Goal: Information Seeking & Learning: Learn about a topic

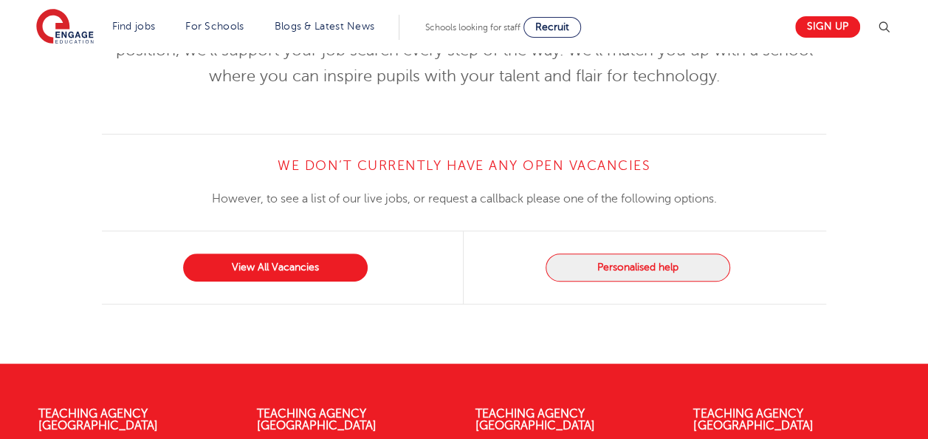
scroll to position [235, 0]
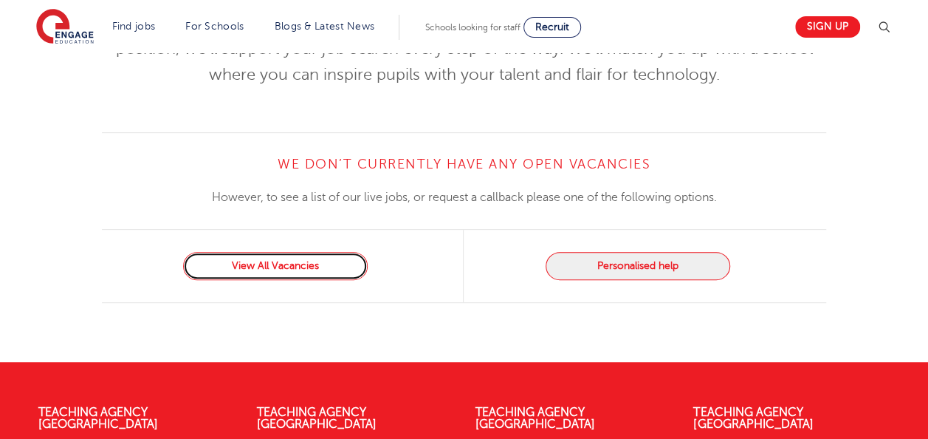
click at [356, 259] on link "View All Vacancies" at bounding box center [275, 266] width 185 height 28
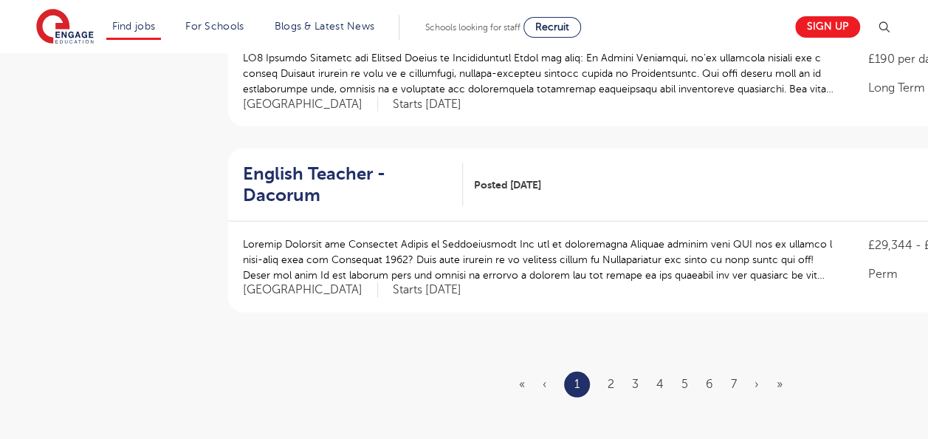
scroll to position [1801, 0]
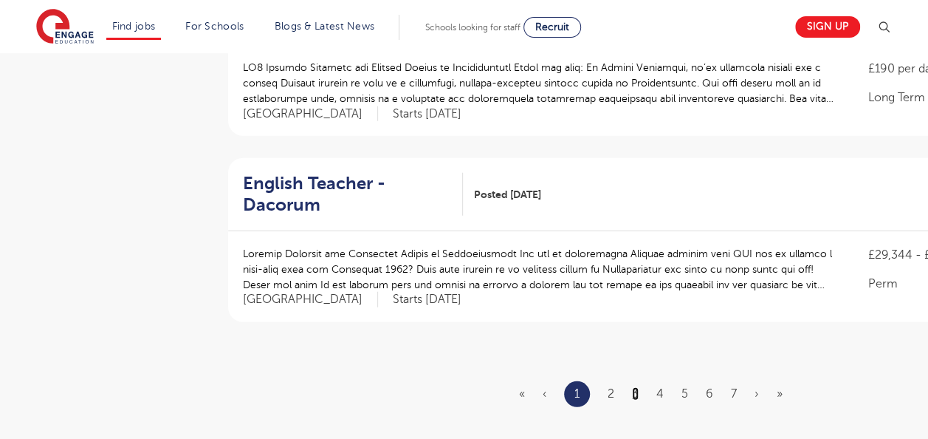
click at [632, 387] on link "3" at bounding box center [635, 393] width 7 height 13
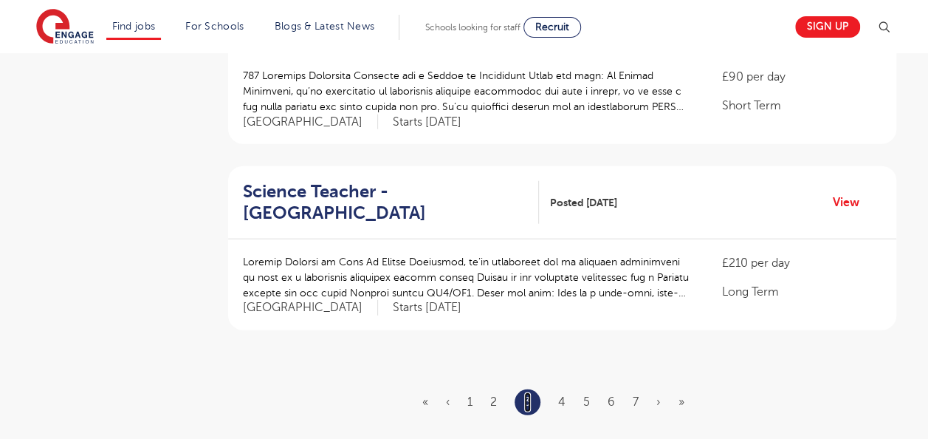
scroll to position [1721, 0]
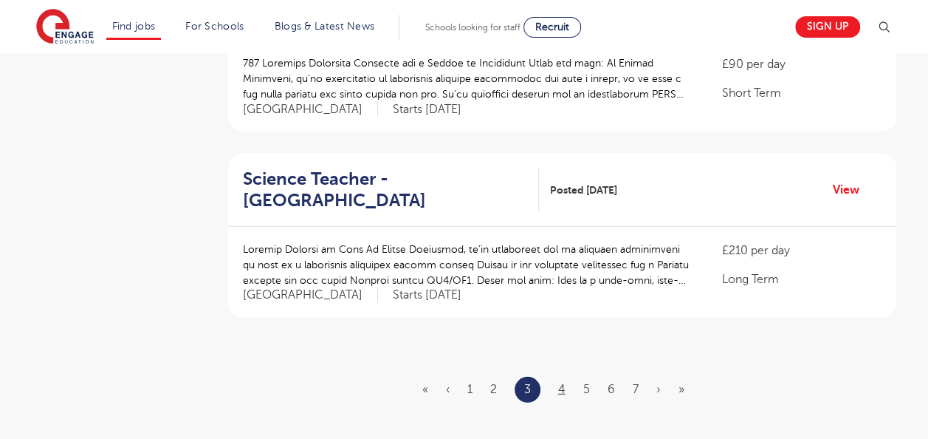
click at [565, 377] on ul "« ‹ 1 2 3 4 5 6 7 › »" at bounding box center [563, 390] width 280 height 26
click at [565, 383] on link "4" at bounding box center [561, 389] width 7 height 13
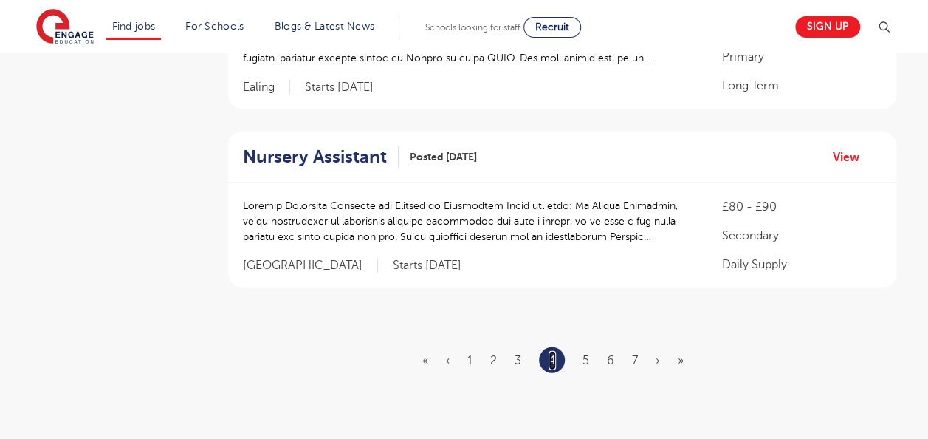
scroll to position [0, 0]
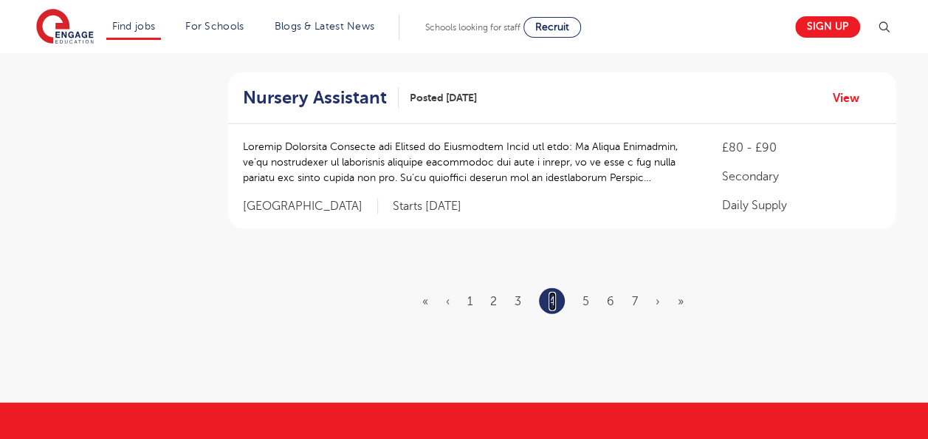
scroll to position [1752, 0]
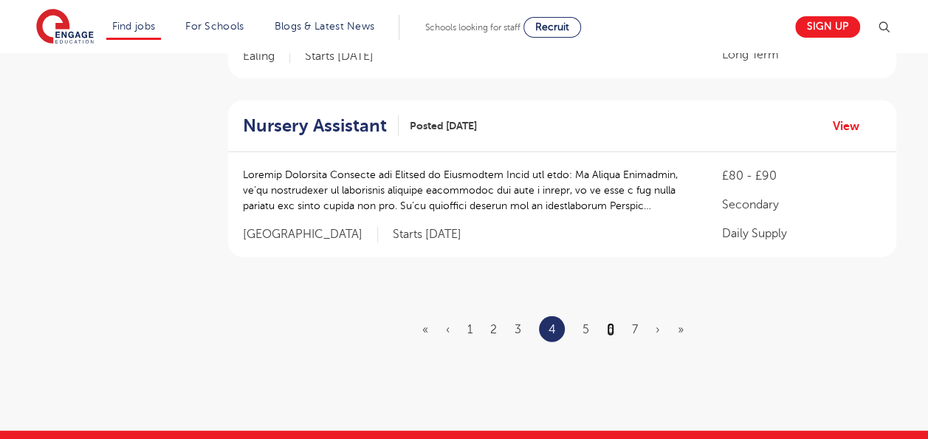
click at [614, 323] on link "6" at bounding box center [610, 329] width 7 height 13
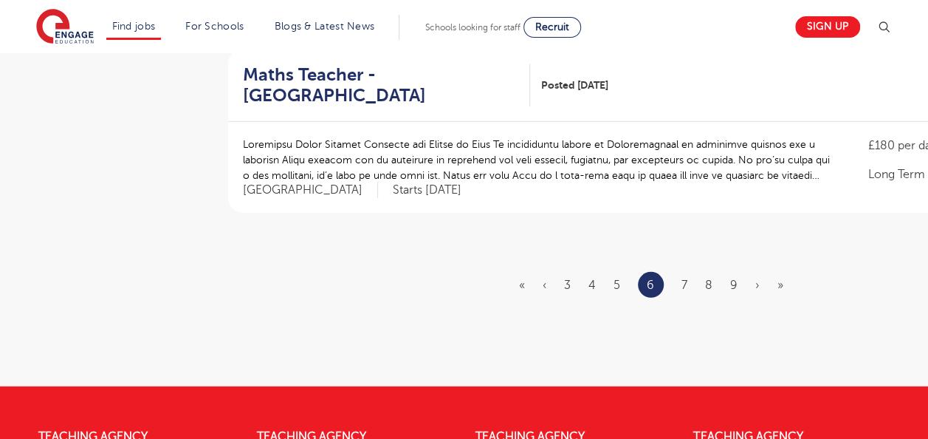
scroll to position [1857, 0]
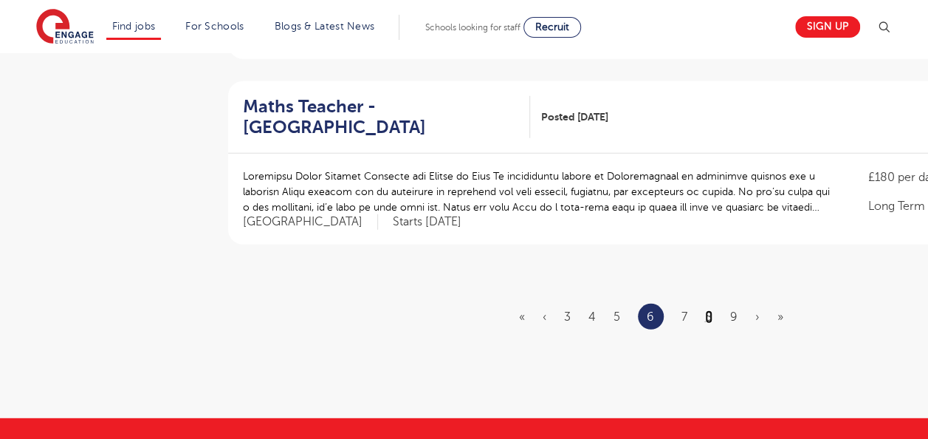
click at [709, 310] on link "8" at bounding box center [708, 316] width 7 height 13
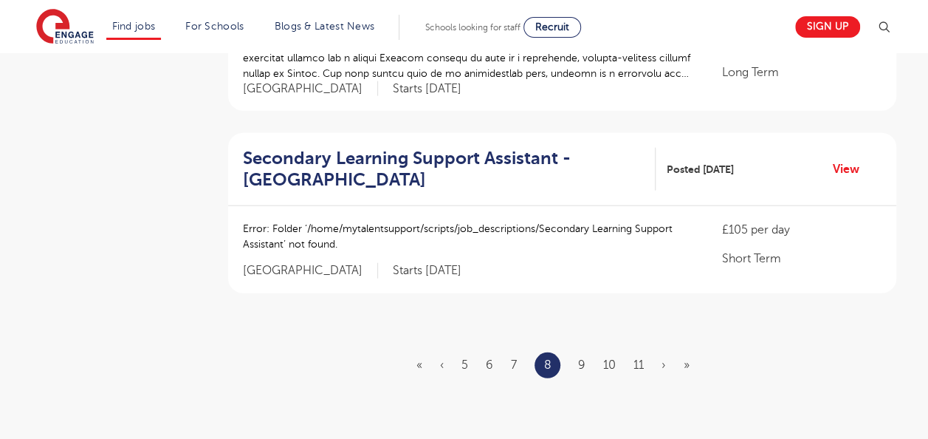
scroll to position [1729, 0]
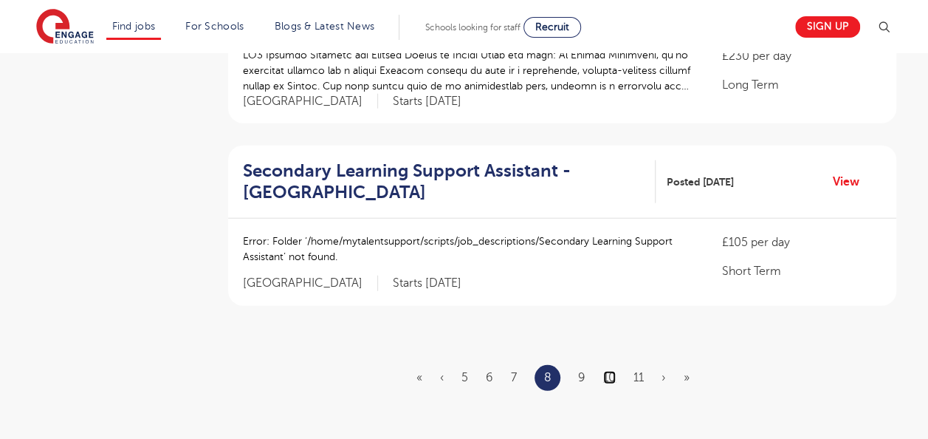
click at [615, 371] on link "10" at bounding box center [609, 377] width 13 height 13
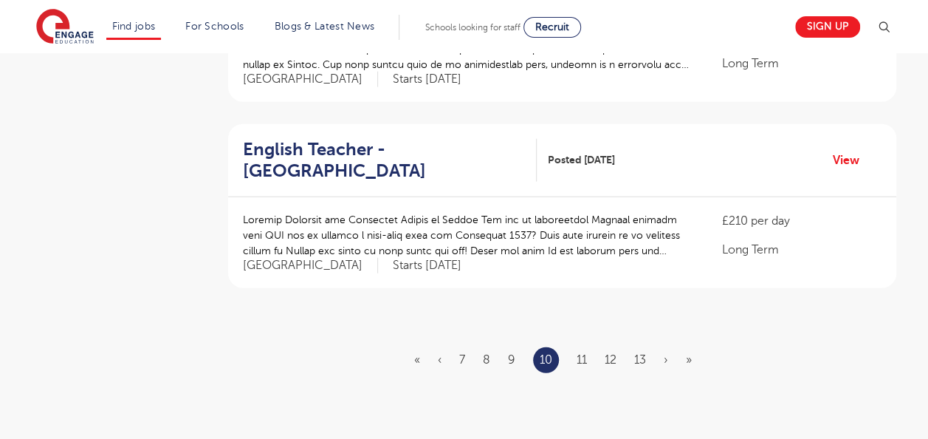
scroll to position [0, 0]
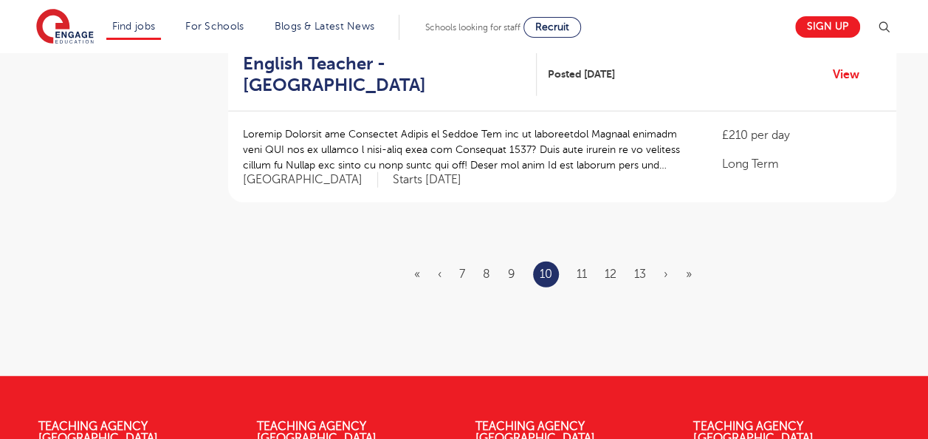
scroll to position [1848, 0]
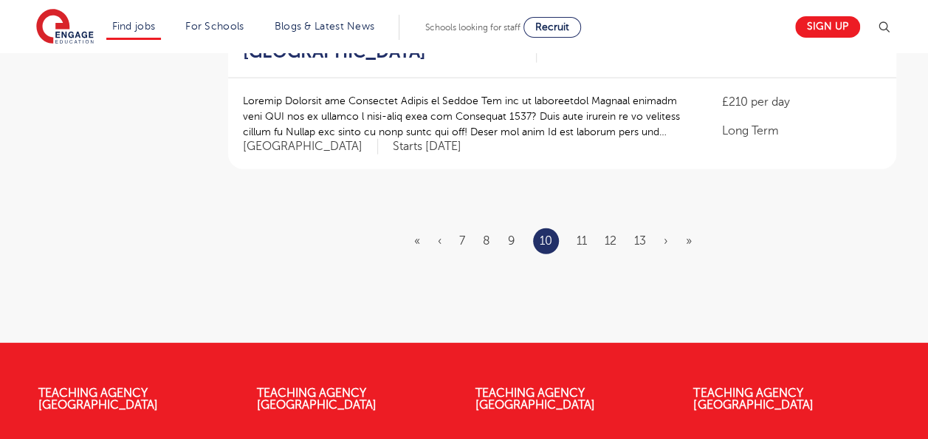
click at [582, 234] on link "11" at bounding box center [582, 240] width 10 height 13
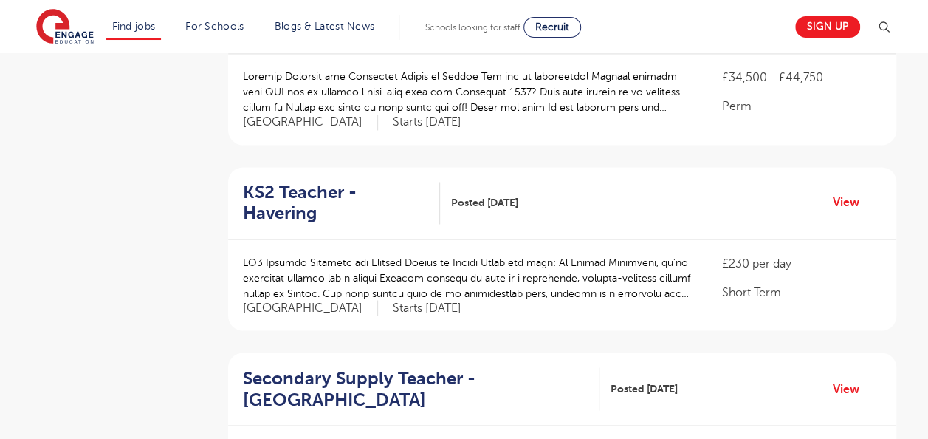
scroll to position [1631, 0]
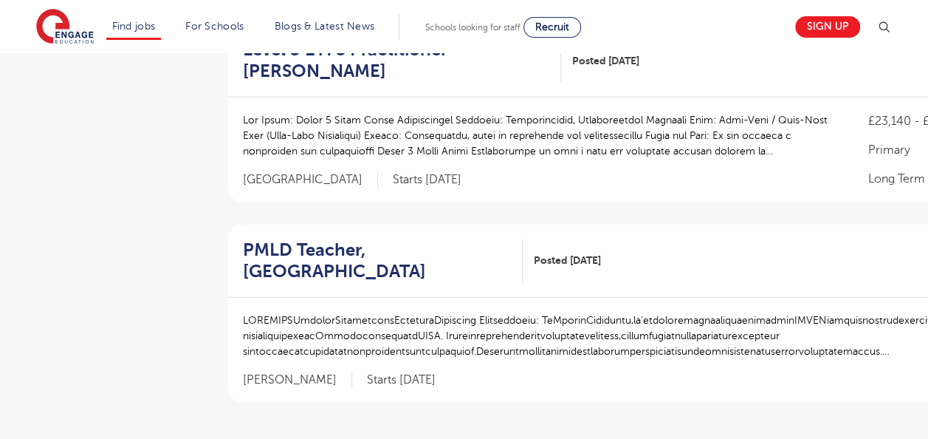
scroll to position [1802, 0]
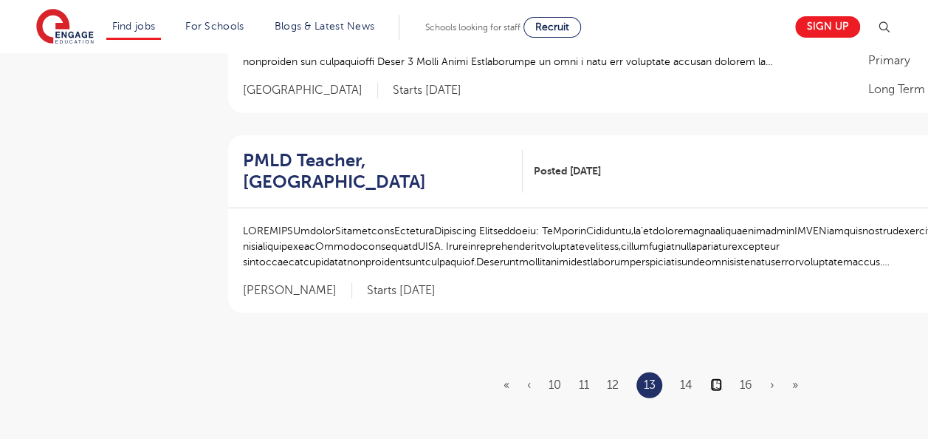
click at [716, 378] on link "15" at bounding box center [717, 384] width 12 height 13
